Goal: Find specific page/section: Find specific page/section

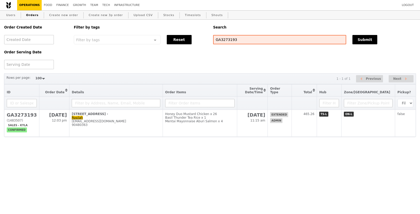
select select "100"
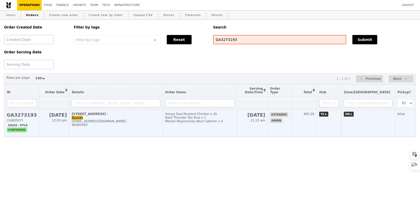
click at [189, 114] on div "Honey Duo Mustard Chicken x 26" at bounding box center [199, 114] width 69 height 4
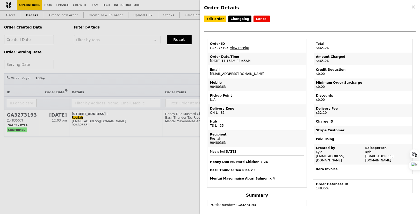
click at [232, 73] on td "Email [EMAIL_ADDRESS][DOMAIN_NAME]" at bounding box center [257, 72] width 98 height 12
copy td "[EMAIL_ADDRESS][DOMAIN_NAME]"
click at [127, 53] on div "Order Details Edit order Changelog Cancel Order ID GA3273193 – View receipt Ord…" at bounding box center [210, 107] width 420 height 214
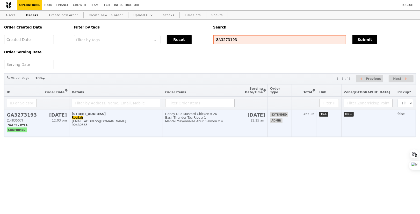
click at [235, 117] on div "Basil Thunder Tea Rice x 1" at bounding box center [199, 118] width 69 height 4
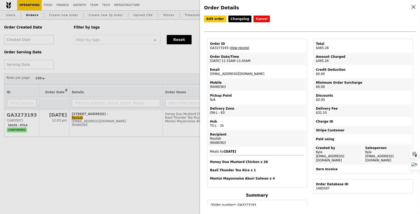
click at [142, 71] on div "Order Details Edit order Changelog Cancel Order ID GA3273193 – View receipt Ord…" at bounding box center [210, 107] width 420 height 214
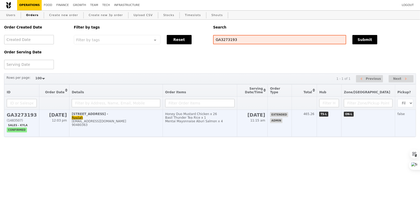
click at [99, 112] on div "[STREET_ADDRESS] -" at bounding box center [116, 114] width 89 height 4
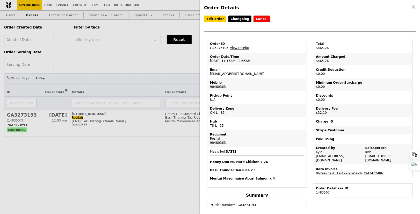
click at [331, 169] on td "Xero Invoice 0b2ee7ba-131a-499c-8e56-267943412486" at bounding box center [363, 171] width 98 height 12
click at [332, 172] on link "0b2ee7ba-131a-499c-8e56-267943412486" at bounding box center [349, 174] width 67 height 4
click at [333, 172] on link "0b2ee7ba-131a-499c-8e56-267943412486" at bounding box center [349, 174] width 67 height 4
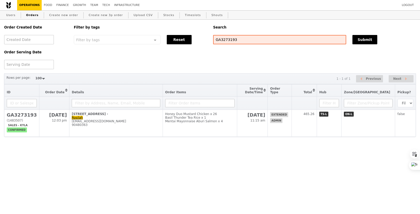
select select "100"
click at [67, 7] on link "Finance" at bounding box center [62, 5] width 17 height 10
